Goal: Task Accomplishment & Management: Manage account settings

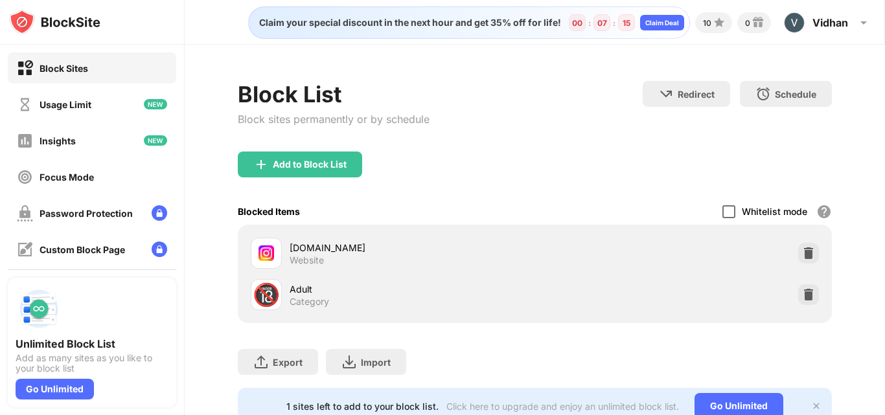
click at [723, 210] on div at bounding box center [729, 211] width 13 height 13
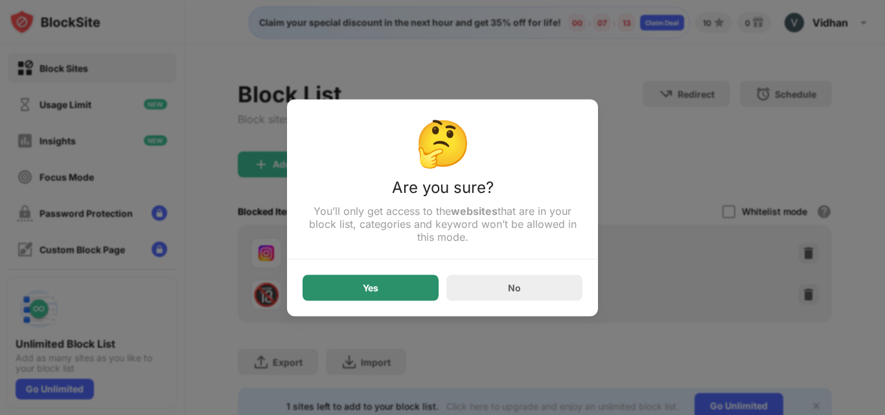
click at [390, 294] on div "Yes" at bounding box center [371, 288] width 136 height 26
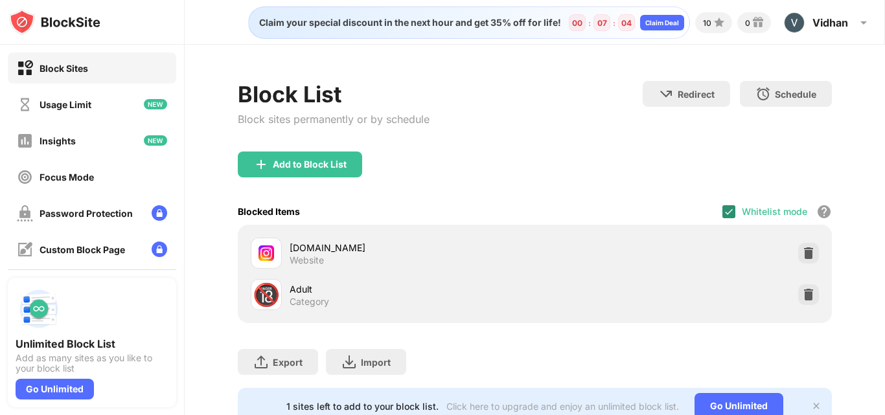
click at [723, 218] on div at bounding box center [729, 211] width 13 height 13
click at [723, 215] on div at bounding box center [729, 211] width 13 height 13
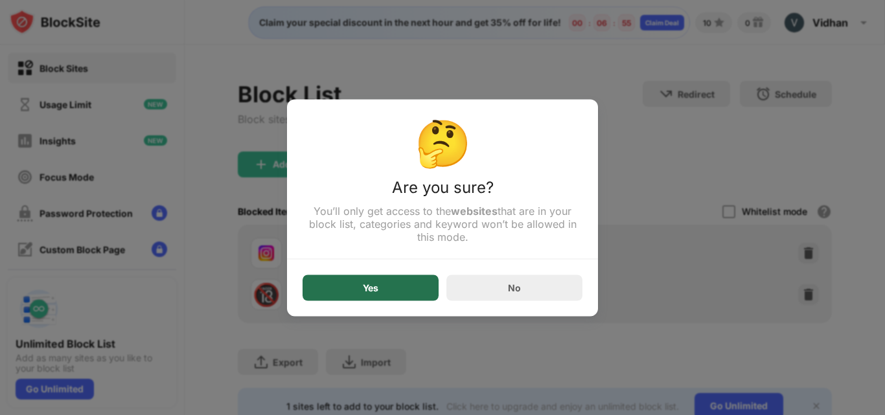
click at [386, 286] on div "Yes" at bounding box center [371, 288] width 136 height 26
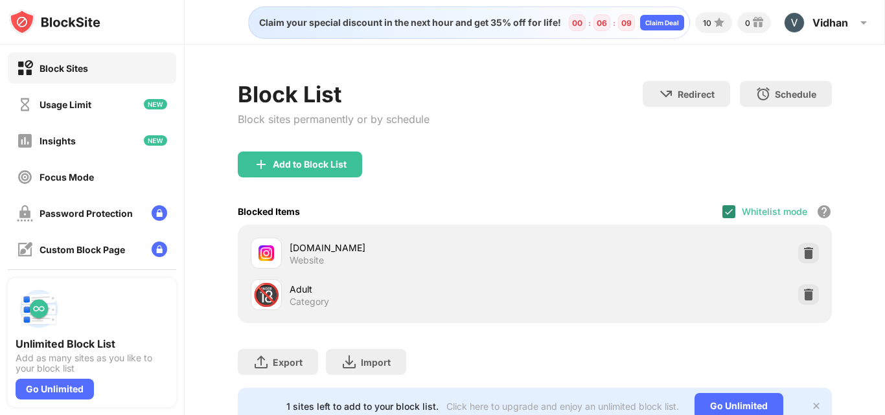
click at [724, 216] on img at bounding box center [729, 212] width 10 height 10
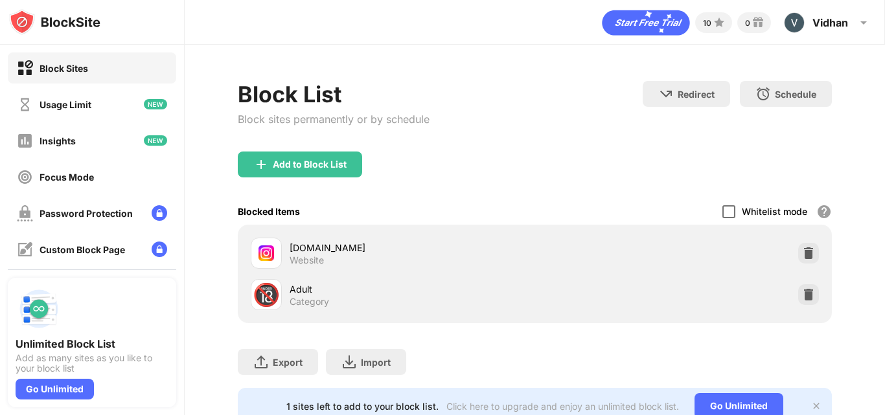
click at [724, 211] on div at bounding box center [729, 211] width 13 height 13
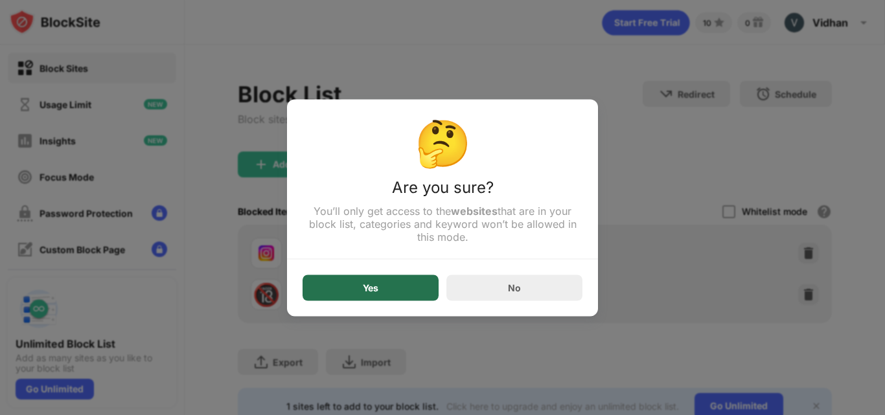
click at [404, 282] on div "Yes" at bounding box center [371, 288] width 136 height 26
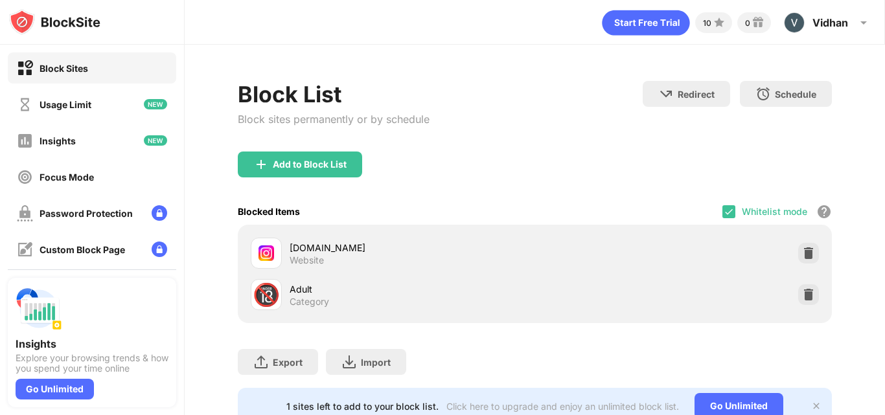
click at [723, 202] on div "Whitelist mode Block all websites except for those in your whitelist. Whitelist…" at bounding box center [778, 211] width 110 height 27
click at [724, 211] on img at bounding box center [729, 212] width 10 height 10
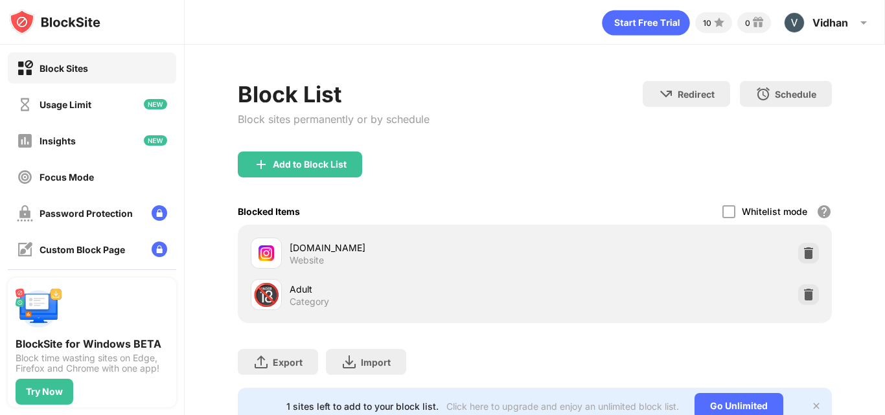
click at [723, 213] on div at bounding box center [729, 211] width 13 height 13
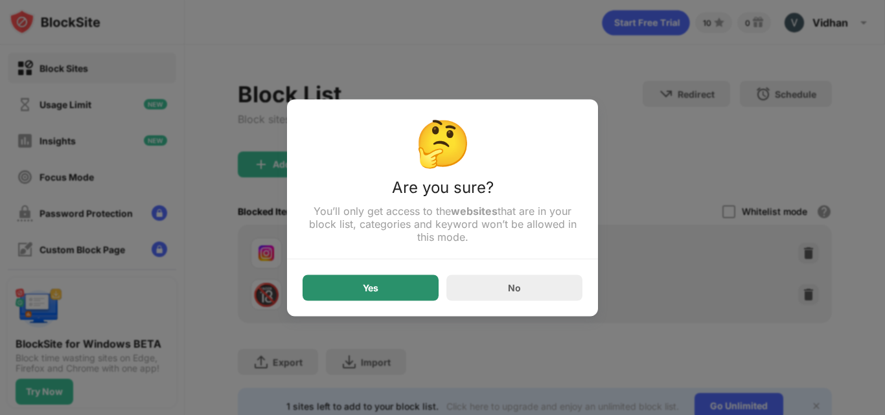
click at [411, 294] on div "Yes" at bounding box center [371, 288] width 136 height 26
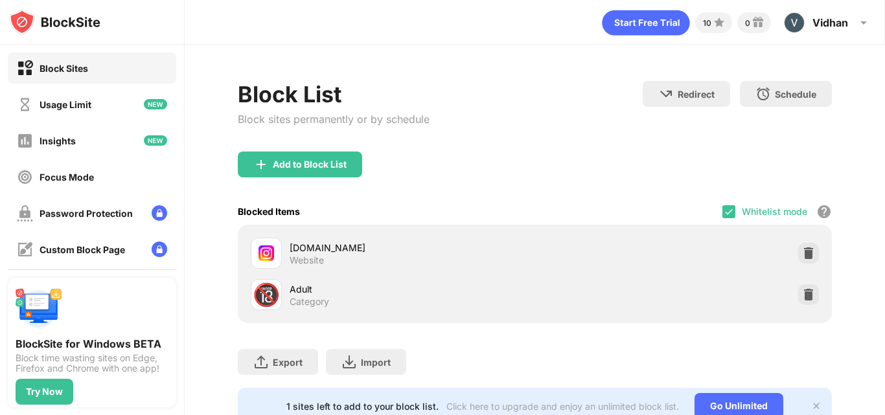
click at [729, 207] on div "Whitelist mode Block all websites except for those in your whitelist. Whitelist…" at bounding box center [778, 211] width 110 height 27
click at [724, 209] on img at bounding box center [729, 212] width 10 height 10
